Goal: Information Seeking & Learning: Find specific fact

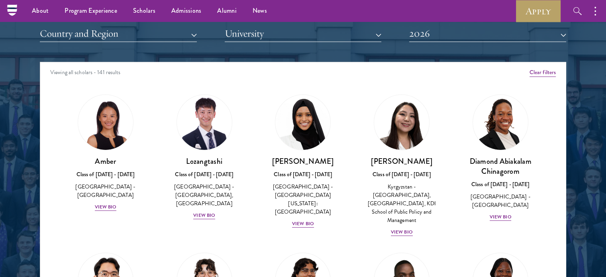
scroll to position [956, 0]
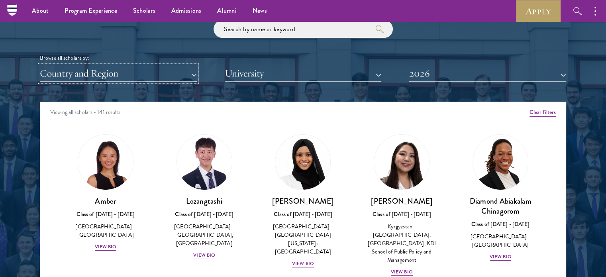
click at [81, 76] on button "Country and Region" at bounding box center [118, 73] width 157 height 16
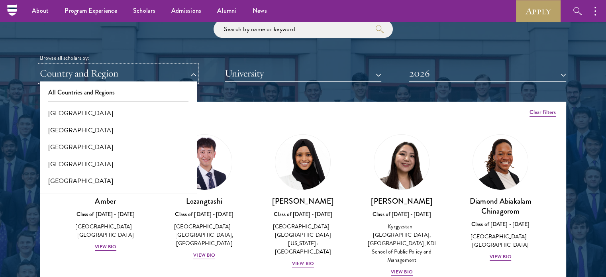
click at [188, 79] on button "Country and Region" at bounding box center [118, 73] width 157 height 16
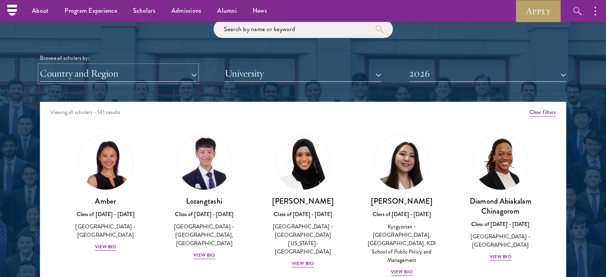
click at [192, 75] on button "Country and Region" at bounding box center [118, 73] width 157 height 16
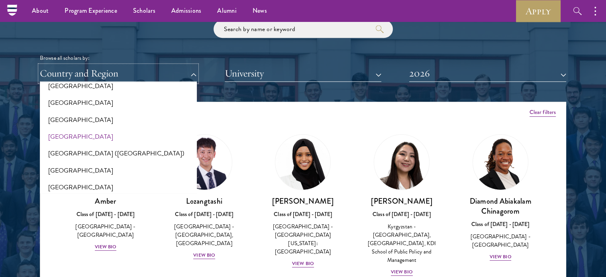
scroll to position [917, 0]
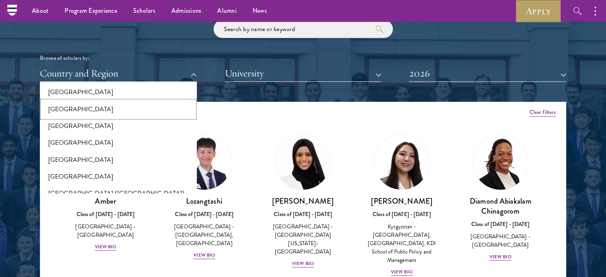
click at [67, 111] on button "[GEOGRAPHIC_DATA]" at bounding box center [118, 109] width 152 height 17
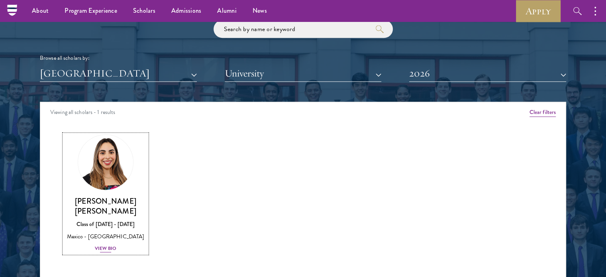
click at [97, 189] on img at bounding box center [105, 162] width 61 height 61
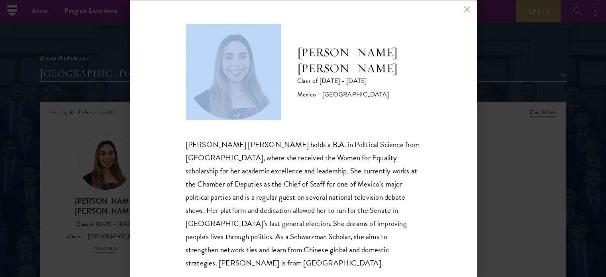
scroll to position [16, 0]
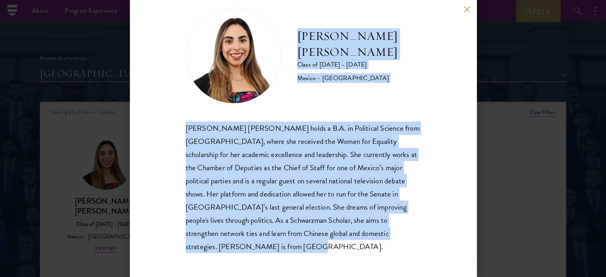
drag, startPoint x: 297, startPoint y: 53, endPoint x: 301, endPoint y: 247, distance: 193.7
click at [301, 247] on div "[PERSON_NAME] [PERSON_NAME] Class of [DATE] - [DATE] [GEOGRAPHIC_DATA] - [GEOGR…" at bounding box center [303, 130] width 235 height 245
copy div "[PERSON_NAME] [PERSON_NAME] Class of [DATE] - [DATE] Mexico - Instituto Tecnoló…"
click at [397, 112] on div "[PERSON_NAME] [PERSON_NAME] Class of [DATE] - [DATE] [GEOGRAPHIC_DATA] - [GEOGR…" at bounding box center [303, 130] width 235 height 245
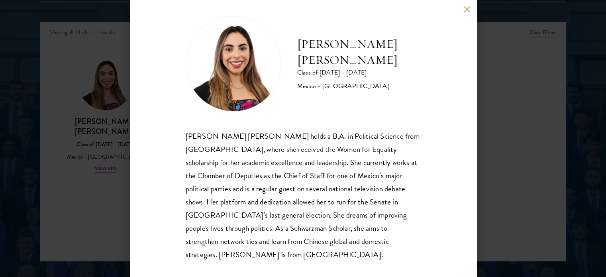
scroll to position [0, 0]
